Goal: Transaction & Acquisition: Purchase product/service

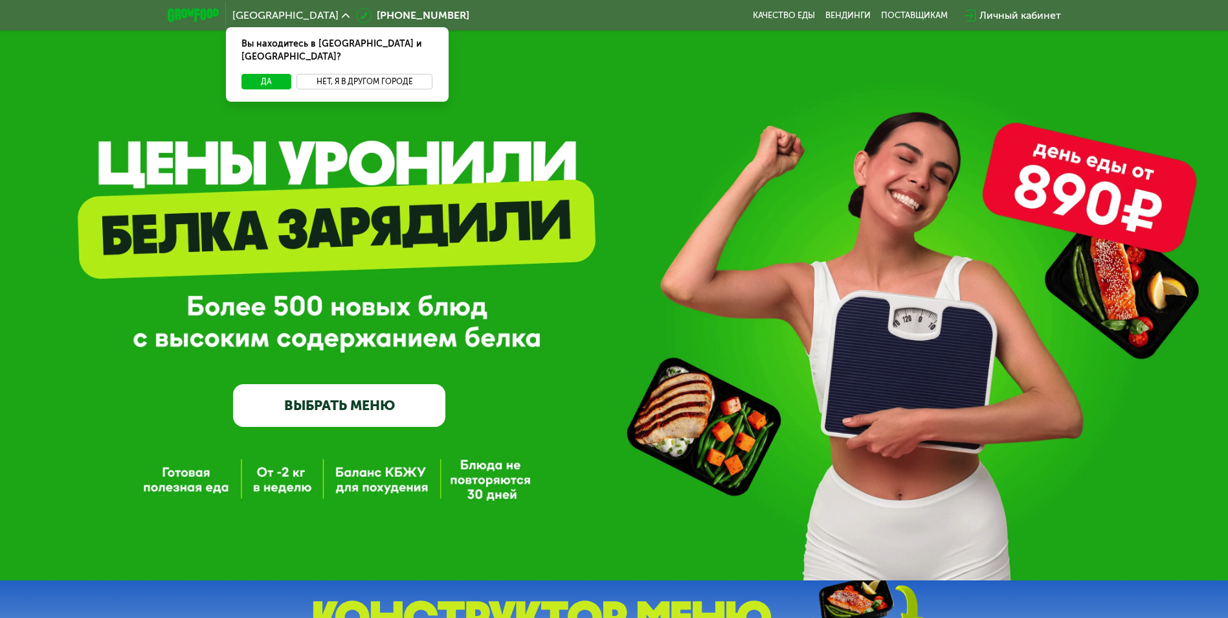
click at [364, 74] on button "Нет, я в другом городе" at bounding box center [364, 82] width 137 height 16
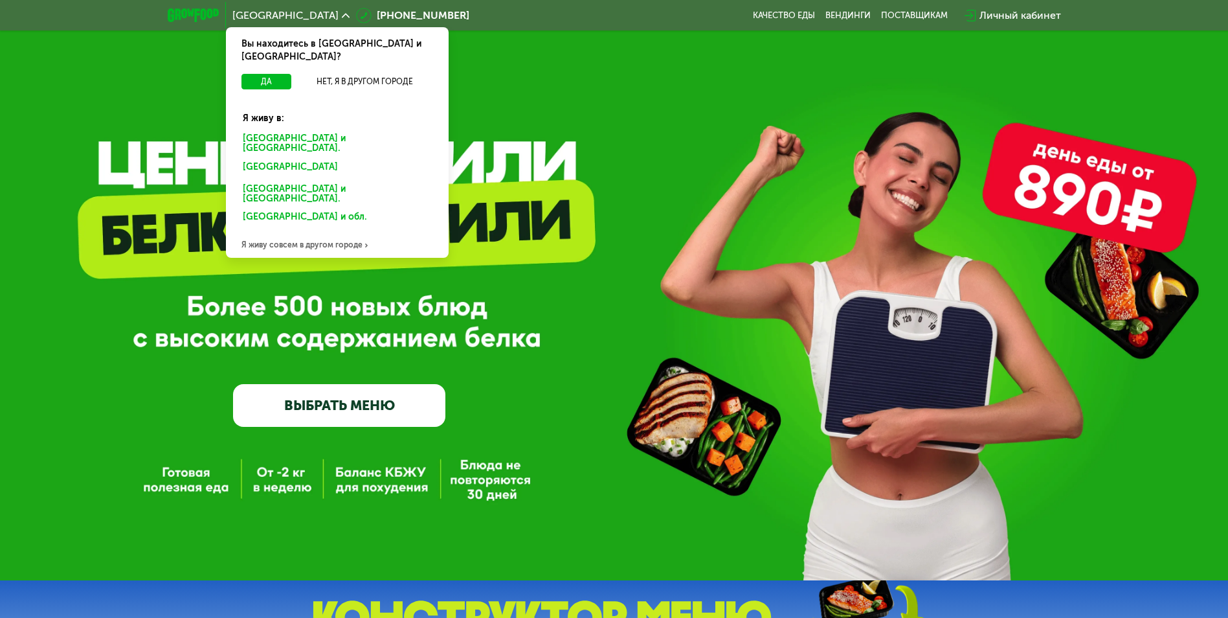
click at [282, 159] on div "[GEOGRAPHIC_DATA] и [GEOGRAPHIC_DATA]." at bounding box center [335, 169] width 202 height 21
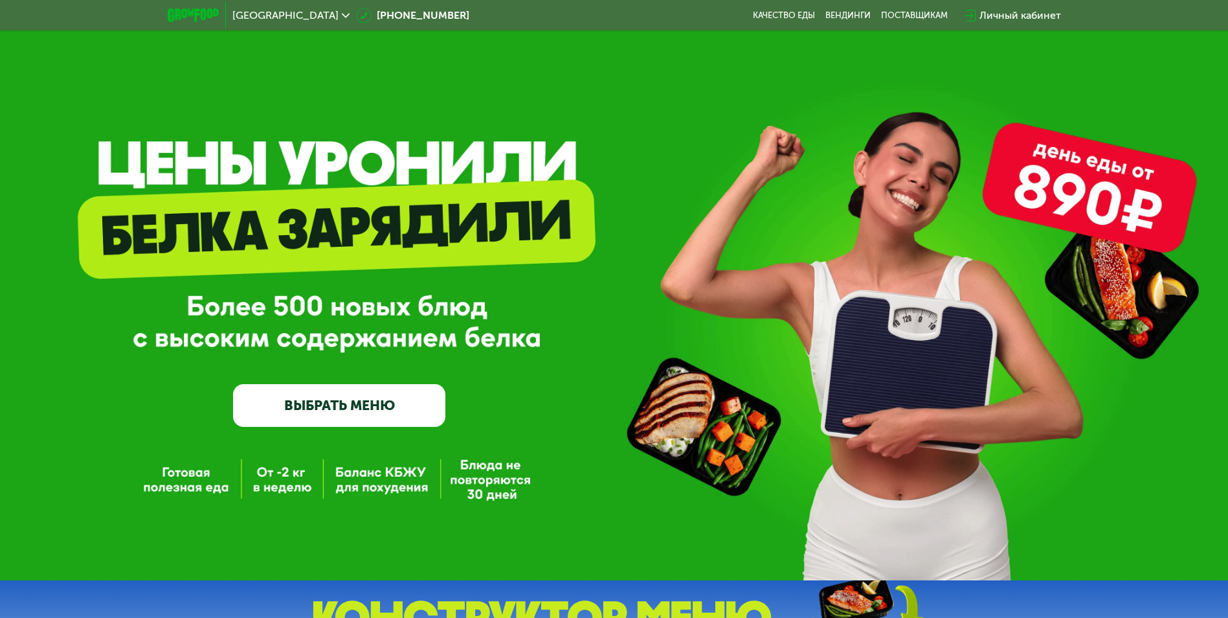
click at [348, 418] on link "ВЫБРАТЬ МЕНЮ" at bounding box center [339, 405] width 212 height 43
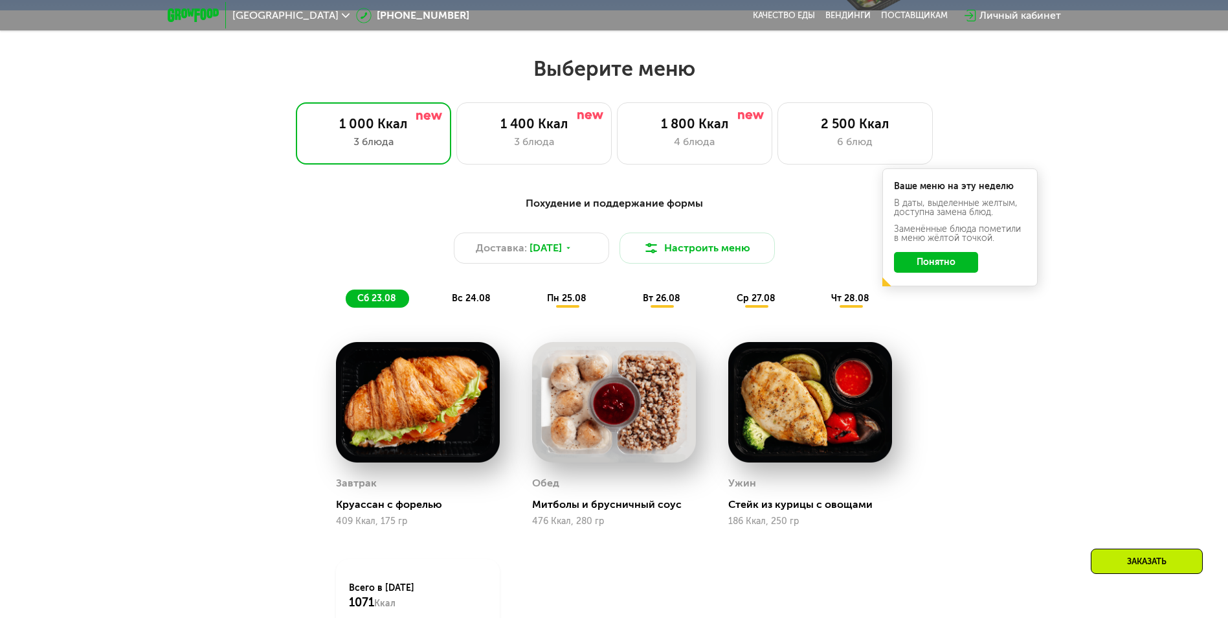
scroll to position [696, 0]
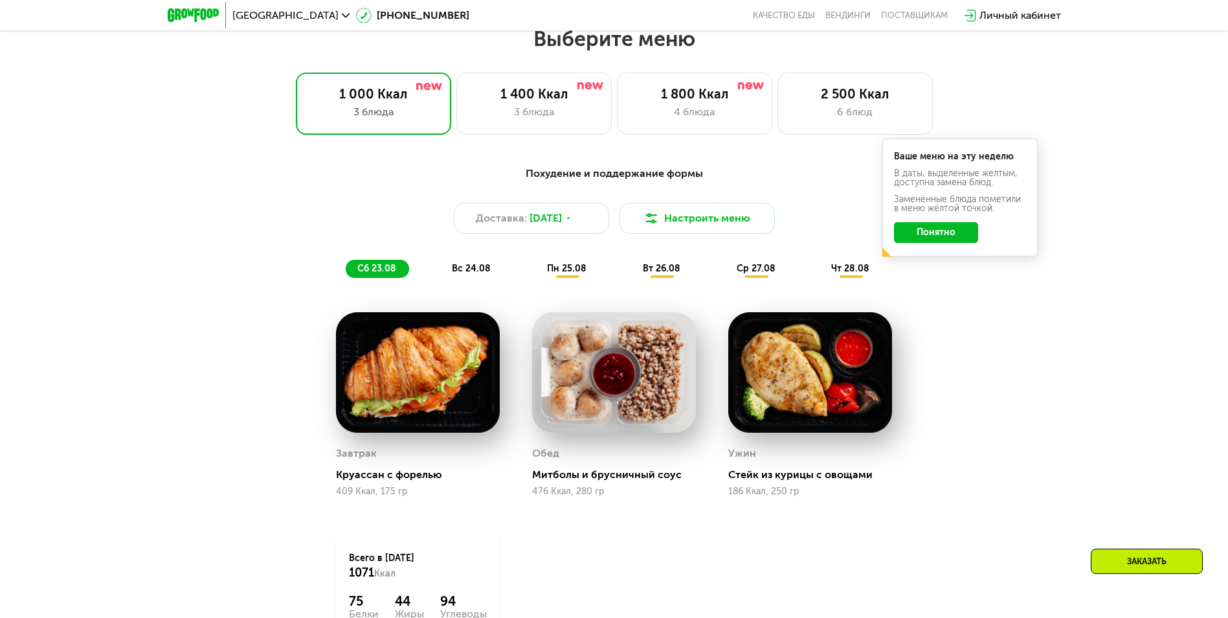
click at [939, 231] on button "Понятно" at bounding box center [936, 232] width 84 height 21
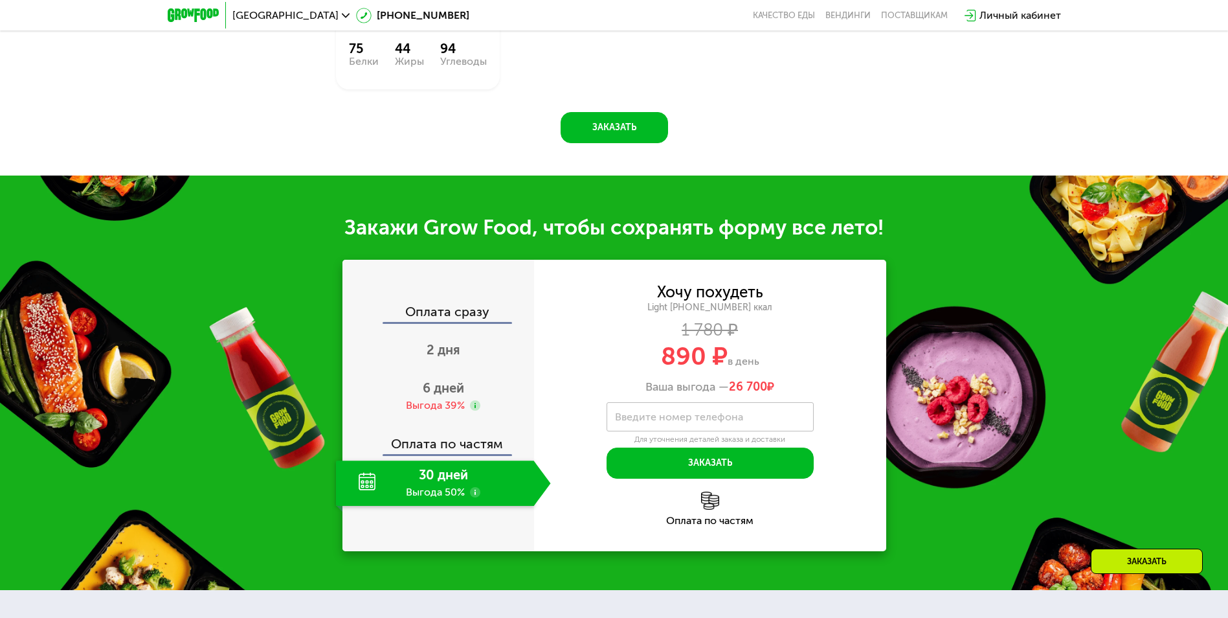
scroll to position [1279, 0]
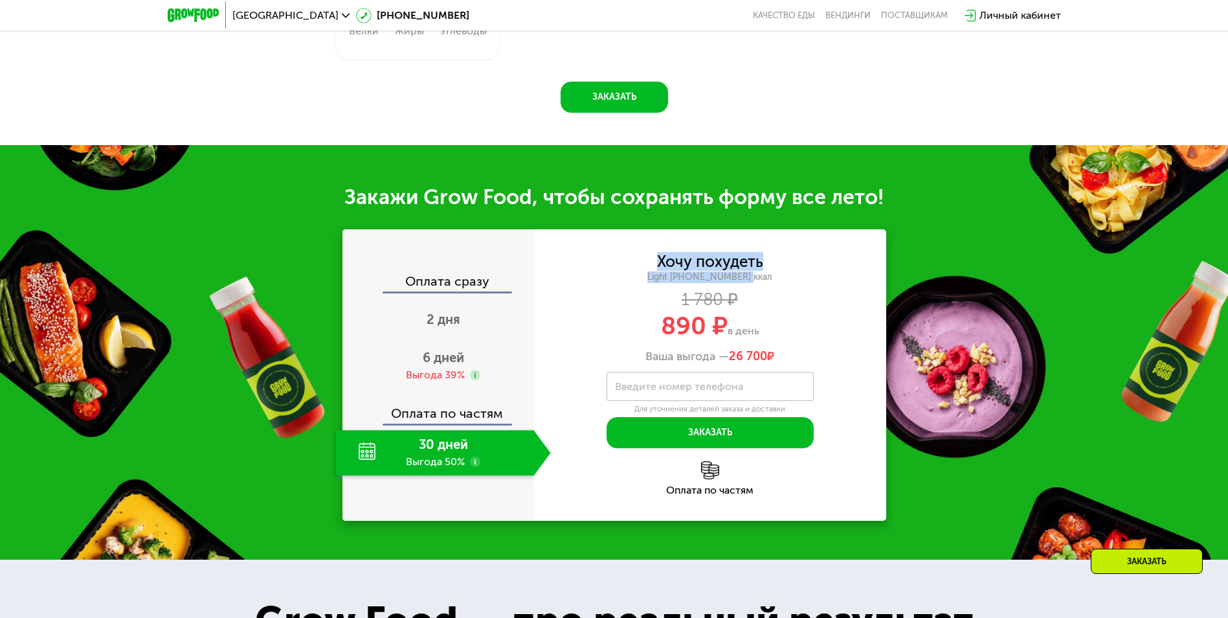
drag, startPoint x: 649, startPoint y: 270, endPoint x: 780, endPoint y: 282, distance: 131.3
click at [779, 282] on div "Хочу похудеть Light [PHONE_NUMBER] ккал 1 780 ₽ 890 ₽ в день Ваша выгода — 26 7…" at bounding box center [710, 308] width 352 height 109
drag, startPoint x: 780, startPoint y: 282, endPoint x: 786, endPoint y: 294, distance: 13.6
click at [786, 294] on div "Хочу похудеть Light [PHONE_NUMBER] ккал 1 780 ₽ 890 ₽ в день Ваша выгода — 26 7…" at bounding box center [710, 308] width 352 height 109
click at [461, 352] on div "6 дней Выгода 39%" at bounding box center [443, 365] width 215 height 45
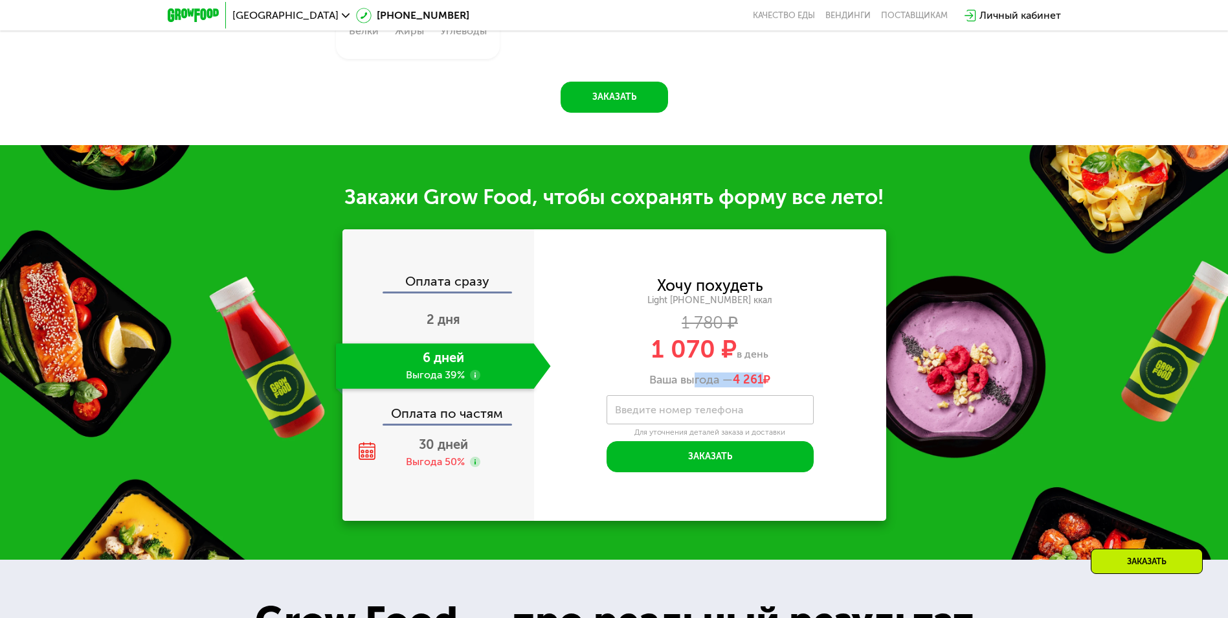
drag, startPoint x: 763, startPoint y: 385, endPoint x: 659, endPoint y: 384, distance: 104.2
click at [662, 384] on div "Ваша выгода — 4 261 ₽" at bounding box center [710, 380] width 352 height 14
drag, startPoint x: 659, startPoint y: 384, endPoint x: 650, endPoint y: 385, distance: 9.1
click at [650, 385] on div "Ваша выгода — 4 261 ₽" at bounding box center [710, 380] width 352 height 14
drag, startPoint x: 763, startPoint y: 364, endPoint x: 799, endPoint y: 364, distance: 36.9
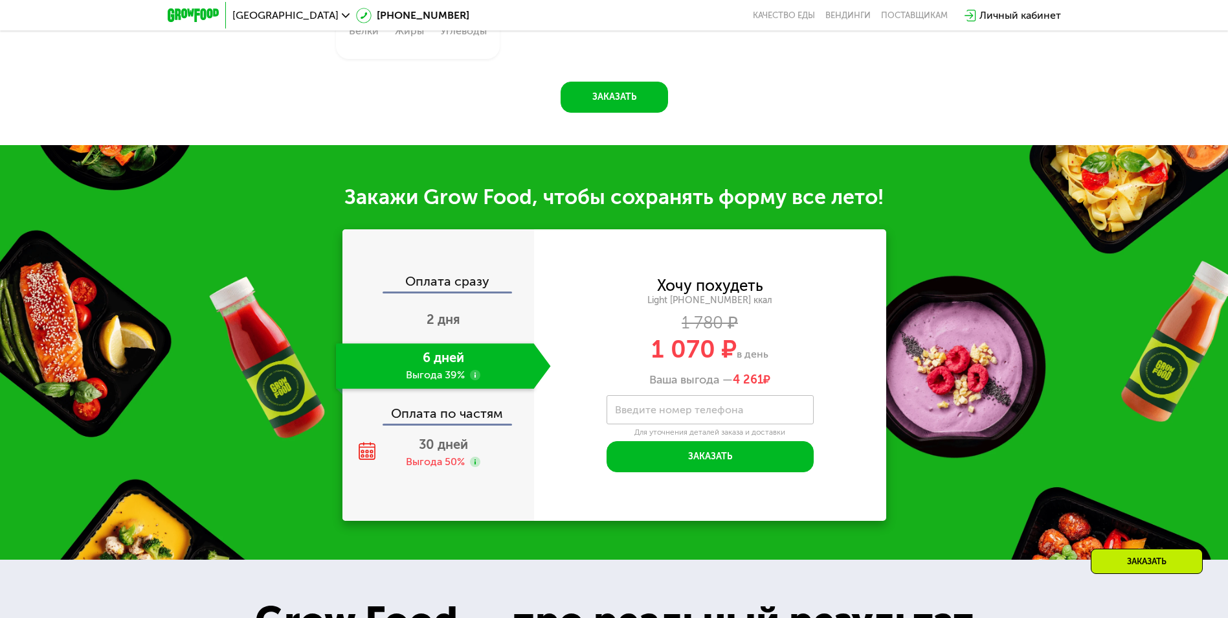
click at [799, 361] on div "1 070 ₽ в день" at bounding box center [710, 349] width 352 height 25
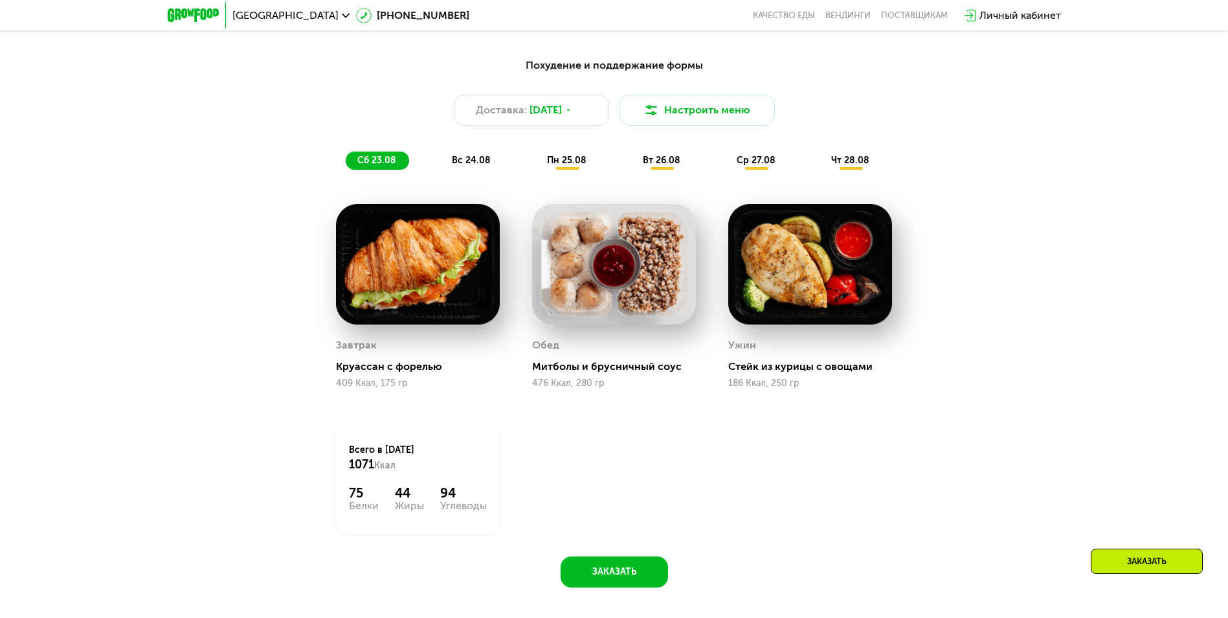
scroll to position [841, 0]
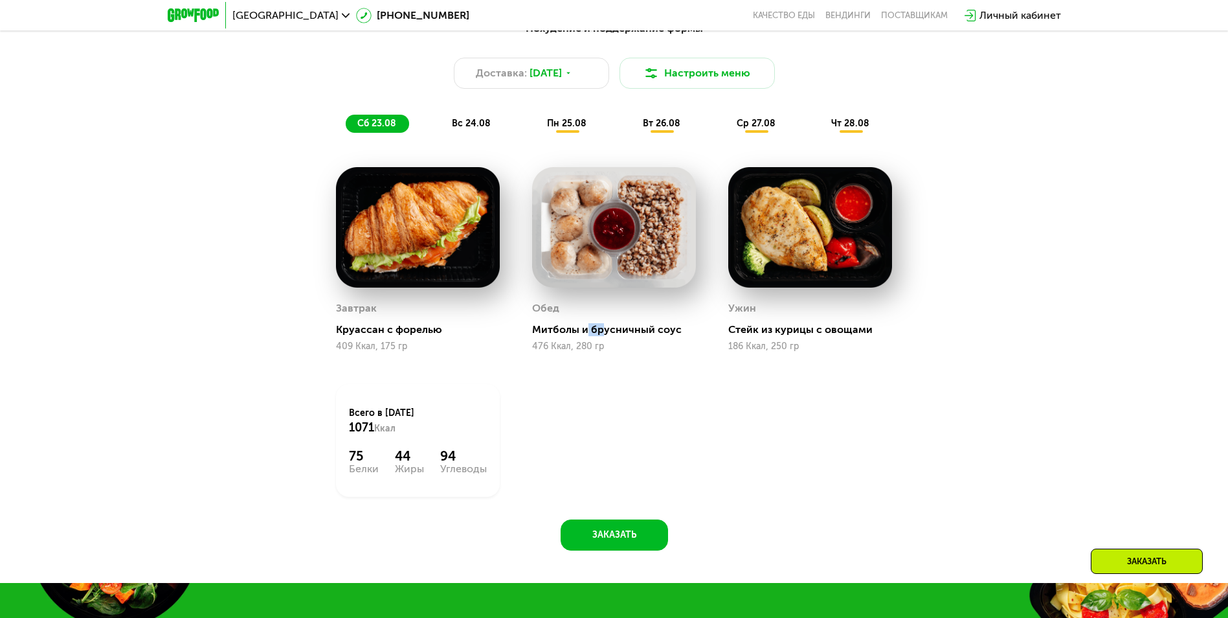
drag, startPoint x: 597, startPoint y: 333, endPoint x: 587, endPoint y: 333, distance: 10.4
click at [587, 333] on div "Митболы и брусничный соус" at bounding box center [619, 329] width 174 height 13
drag, startPoint x: 587, startPoint y: 333, endPoint x: 647, endPoint y: 337, distance: 60.3
click at [647, 336] on div "Митболы и брусничный соус" at bounding box center [619, 329] width 174 height 13
drag, startPoint x: 834, startPoint y: 336, endPoint x: 788, endPoint y: 335, distance: 46.0
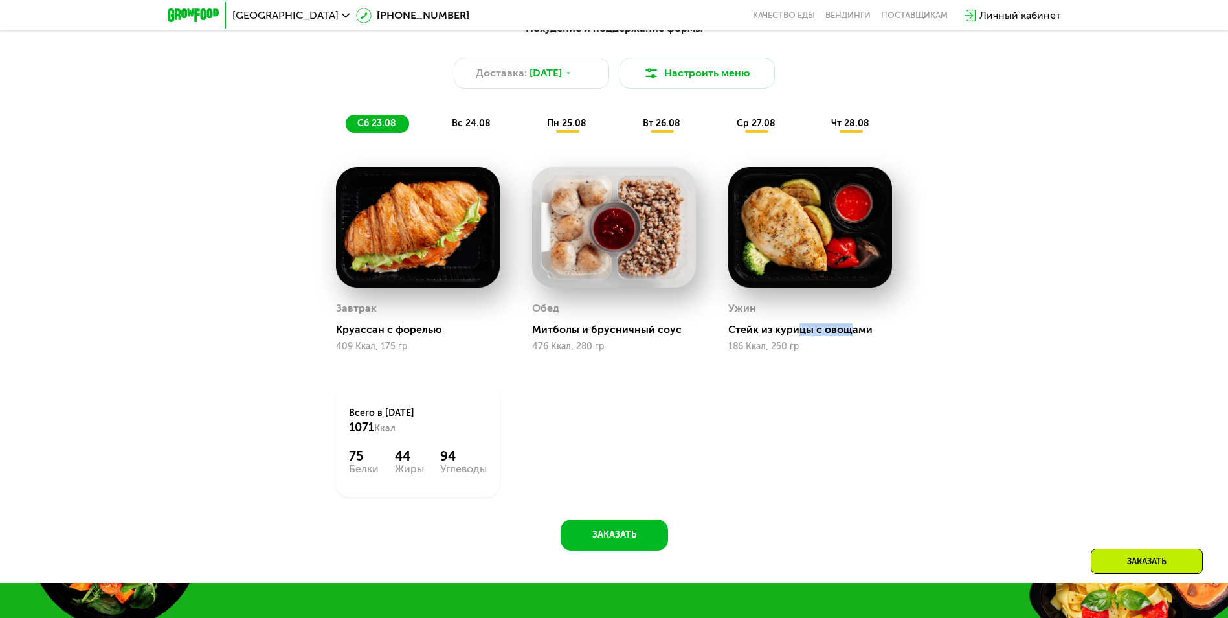
click at [790, 335] on div "Стейк из курицы с овощами" at bounding box center [815, 329] width 174 height 13
click at [786, 335] on div "Стейк из курицы с овощами" at bounding box center [815, 329] width 174 height 13
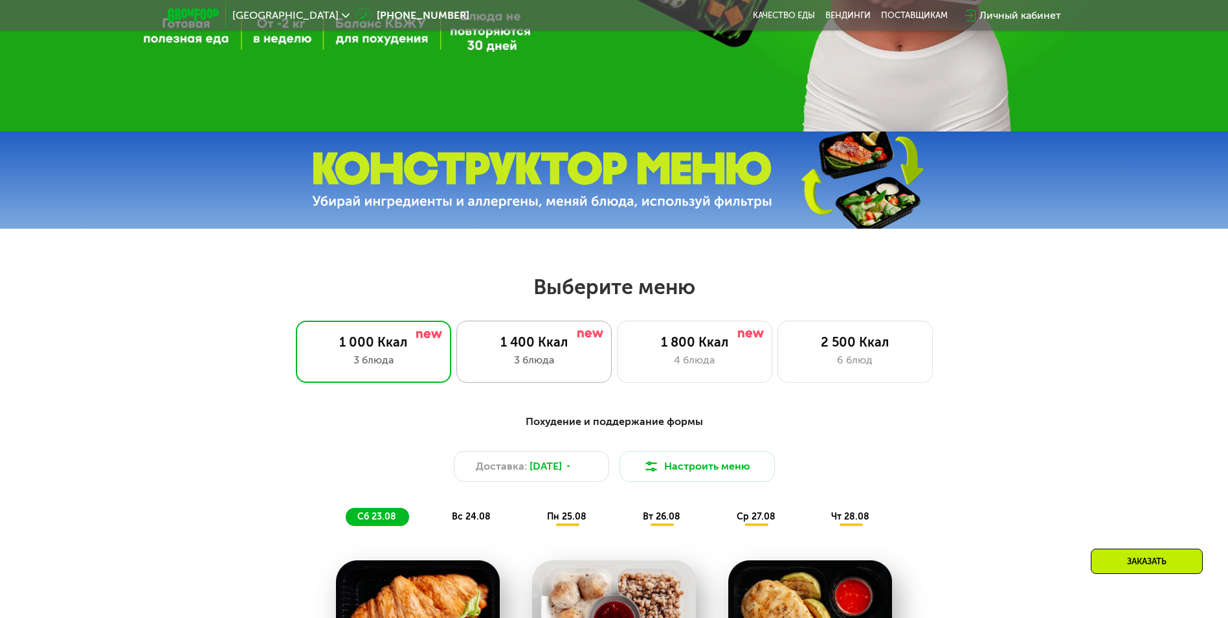
scroll to position [388, 0]
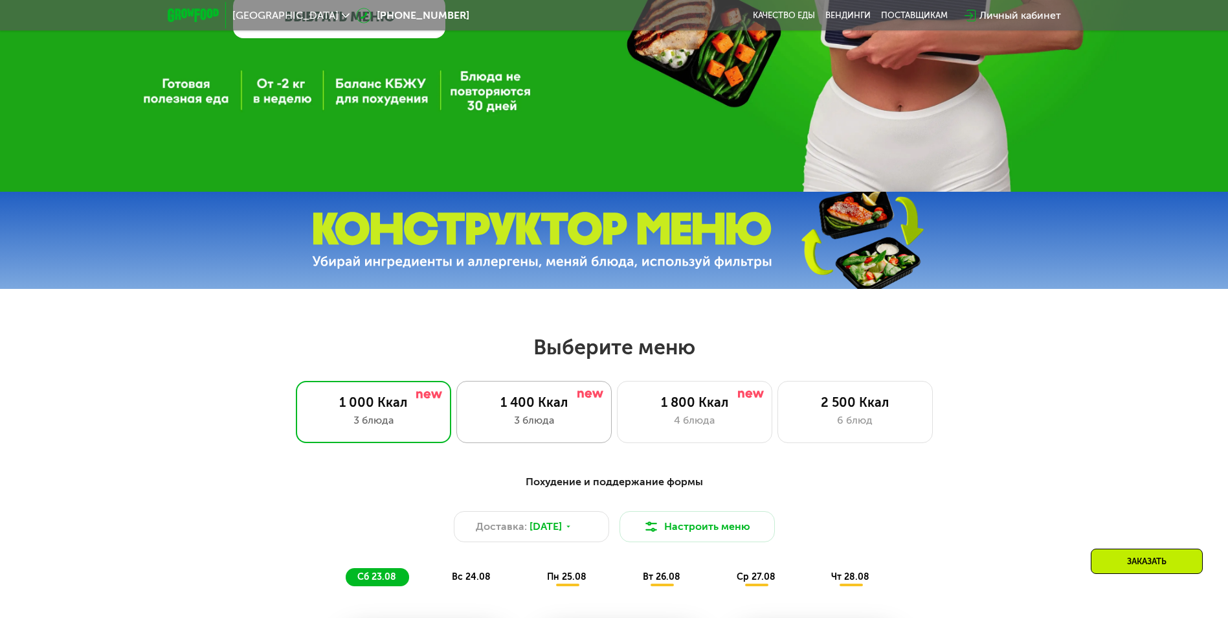
click at [546, 423] on div "3 блюда" at bounding box center [534, 420] width 128 height 16
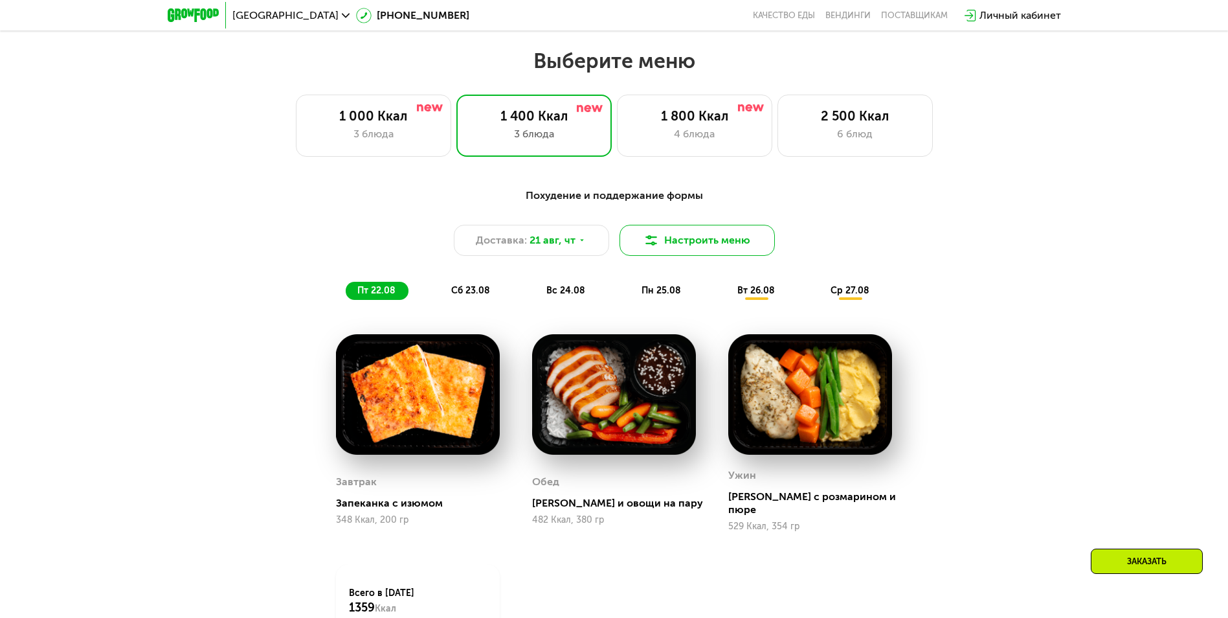
scroll to position [647, 0]
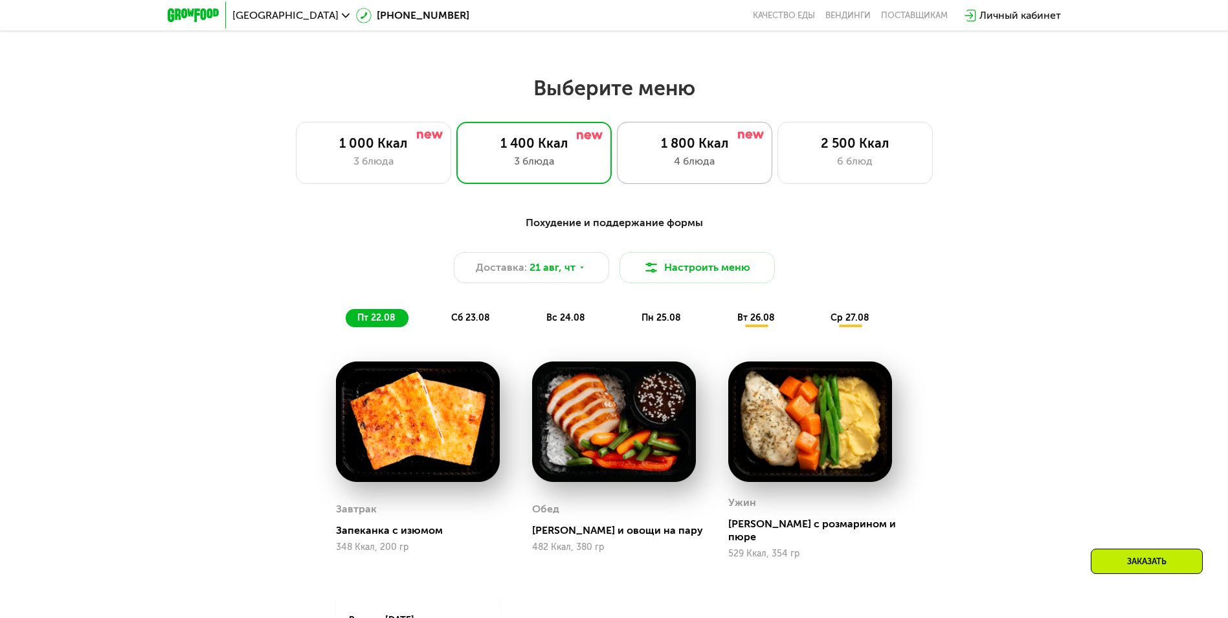
click at [777, 156] on div "1 800 Ккал 4 блюда" at bounding box center [854, 153] width 155 height 62
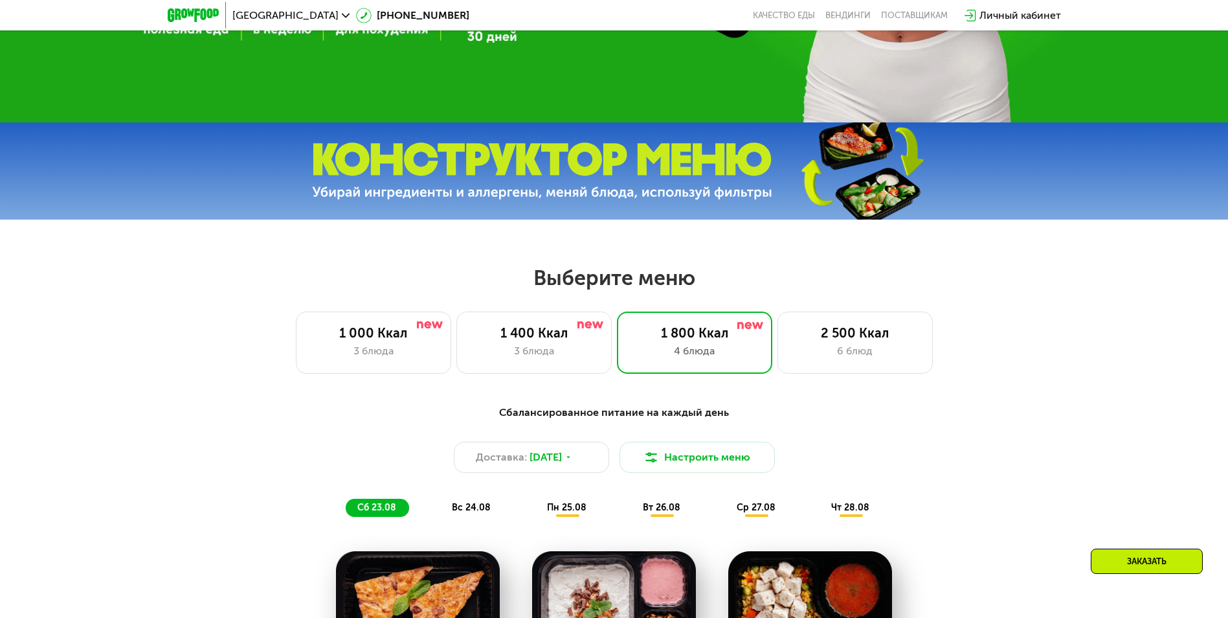
scroll to position [453, 0]
